Goal: Check status: Check status

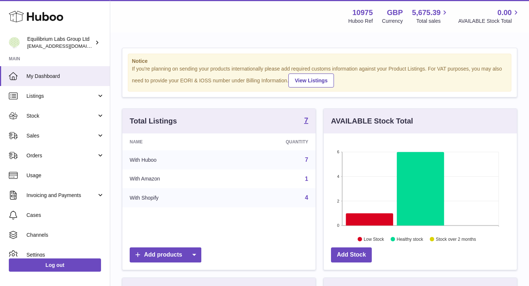
scroll to position [115, 193]
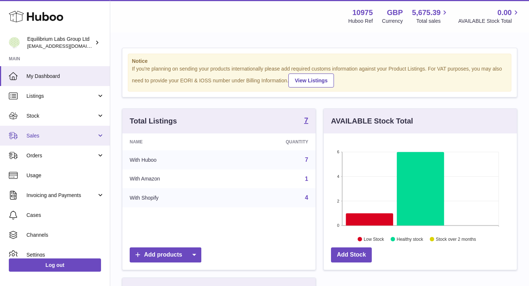
click at [87, 132] on link "Sales" at bounding box center [55, 136] width 110 height 20
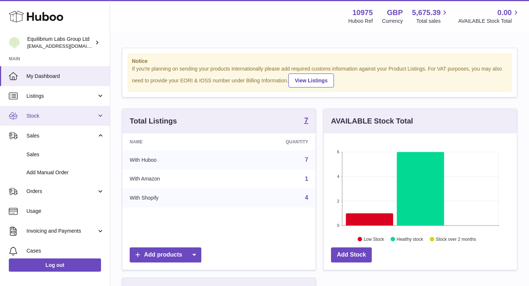
click at [85, 121] on link "Stock" at bounding box center [55, 116] width 110 height 20
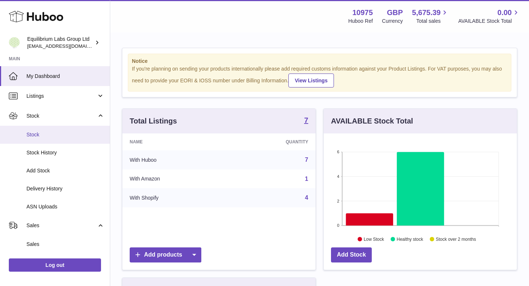
click at [81, 129] on link "Stock" at bounding box center [55, 135] width 110 height 18
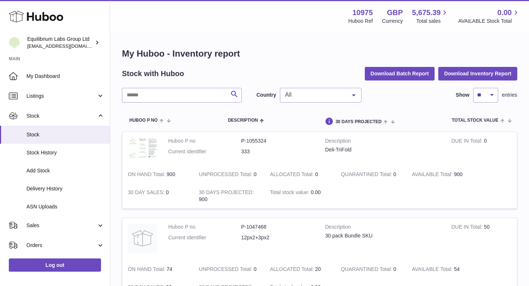
click at [288, 94] on span "All" at bounding box center [314, 94] width 63 height 7
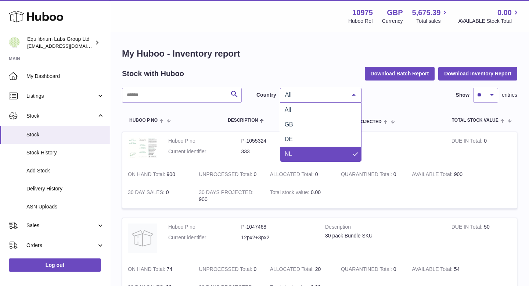
click at [288, 151] on span "NL" at bounding box center [288, 154] width 7 height 6
